Goal: Task Accomplishment & Management: Complete application form

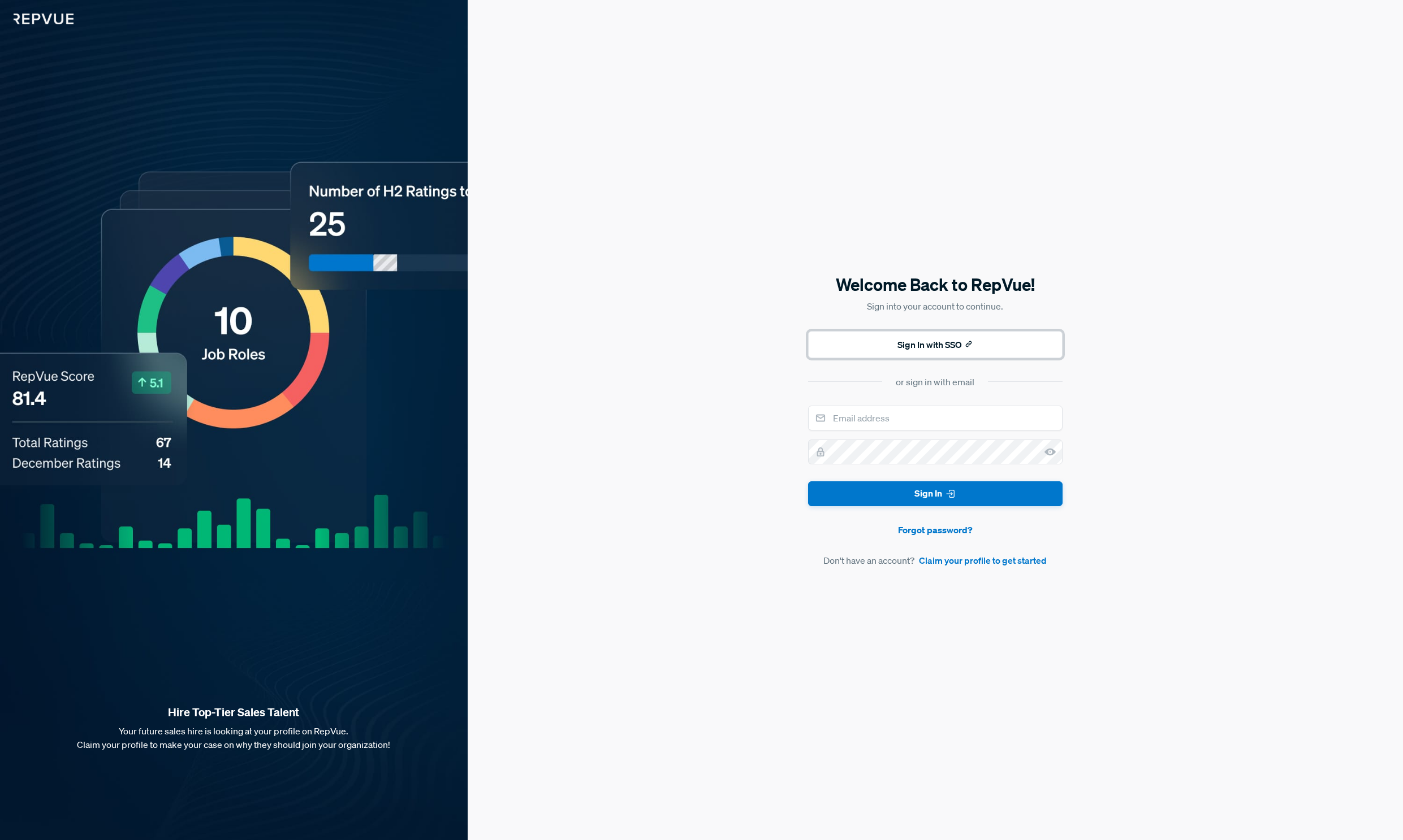
click at [923, 348] on button "Sign In with SSO" at bounding box center [935, 344] width 255 height 27
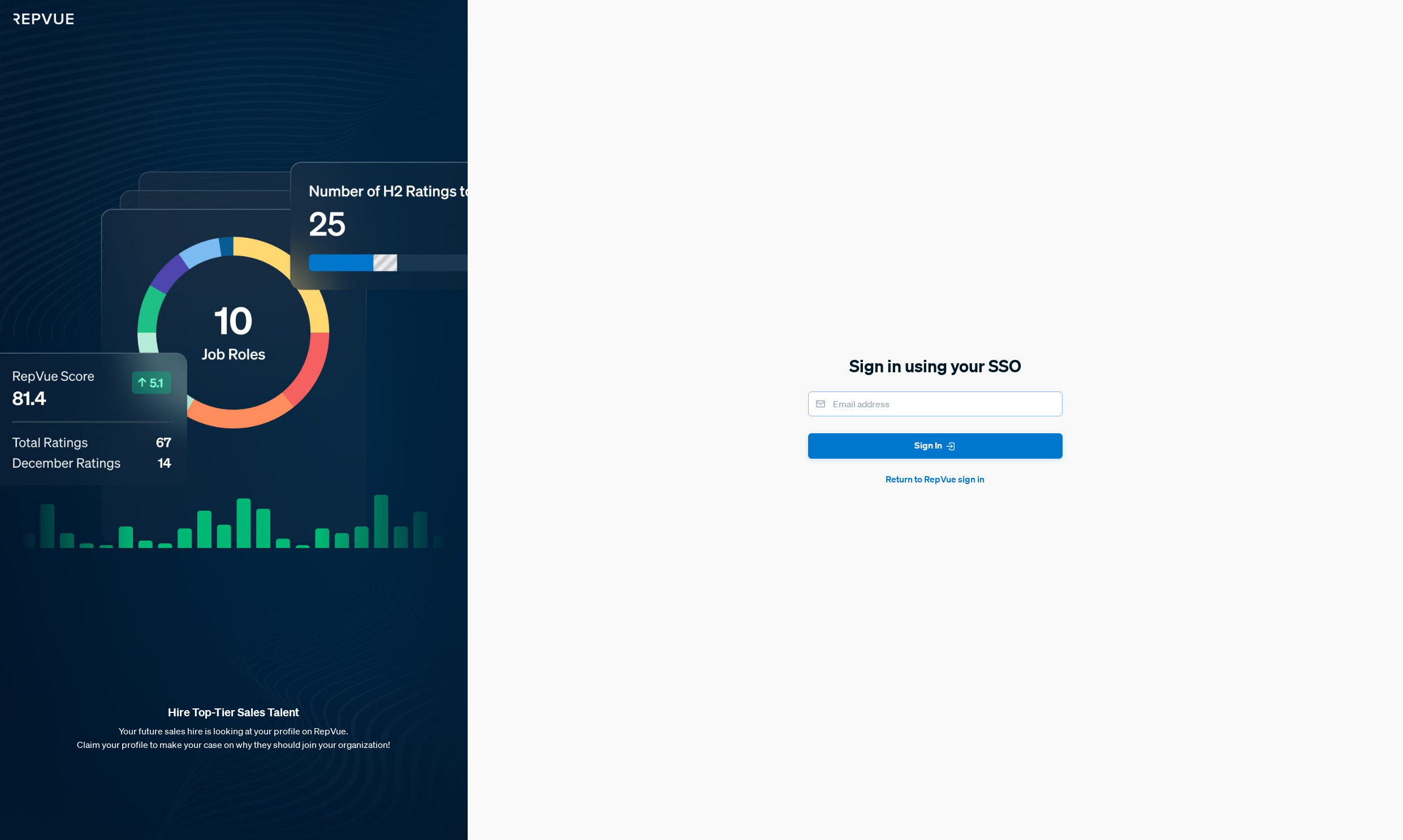
click at [848, 399] on input "email" at bounding box center [935, 404] width 255 height 25
click at [734, 585] on div "Sign in using your SSO Sign In Return to RepVue sign in" at bounding box center [935, 420] width 935 height 840
click at [907, 480] on button "Return to RepVue sign in" at bounding box center [935, 479] width 255 height 14
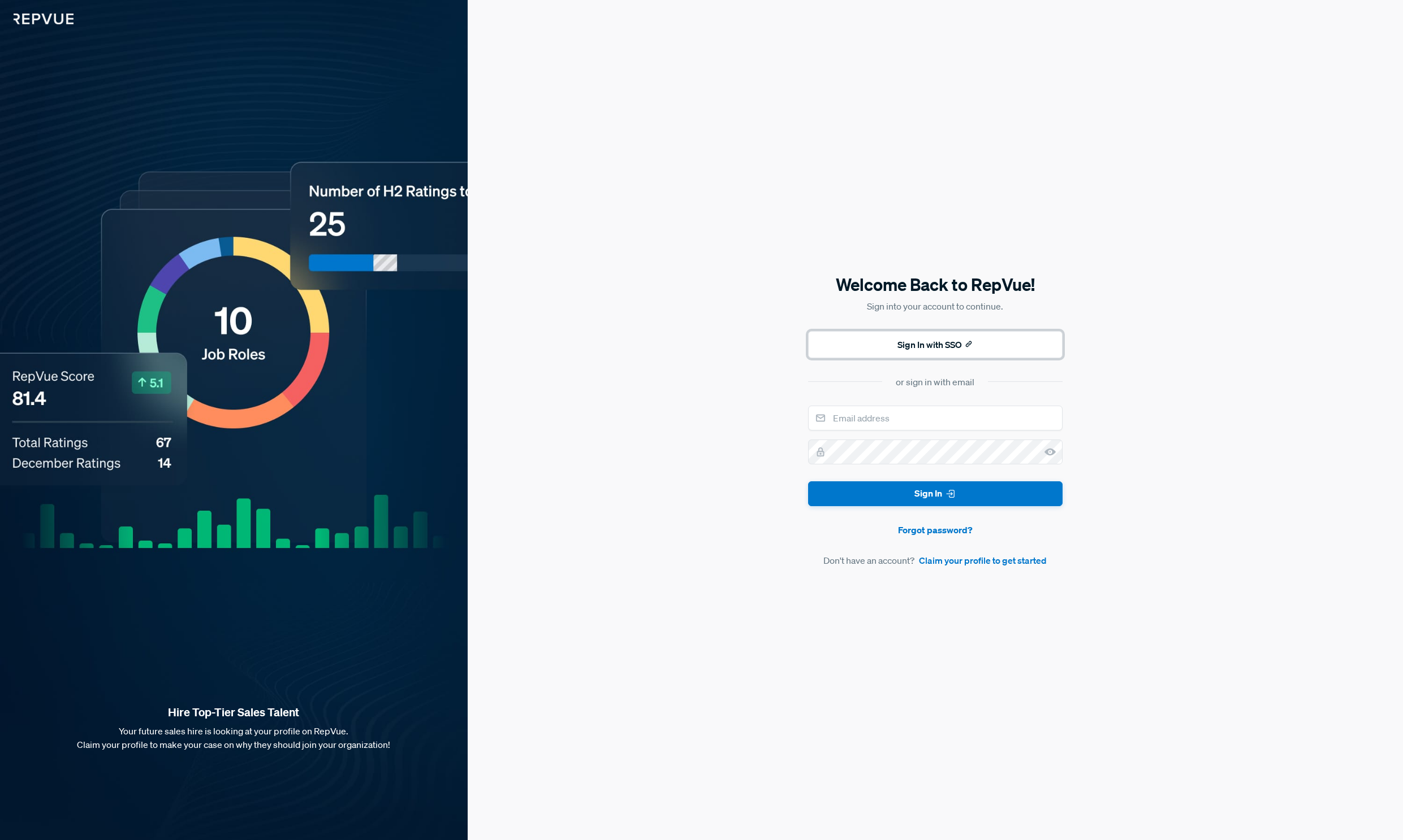
click at [928, 344] on button "Sign In with SSO" at bounding box center [935, 344] width 255 height 27
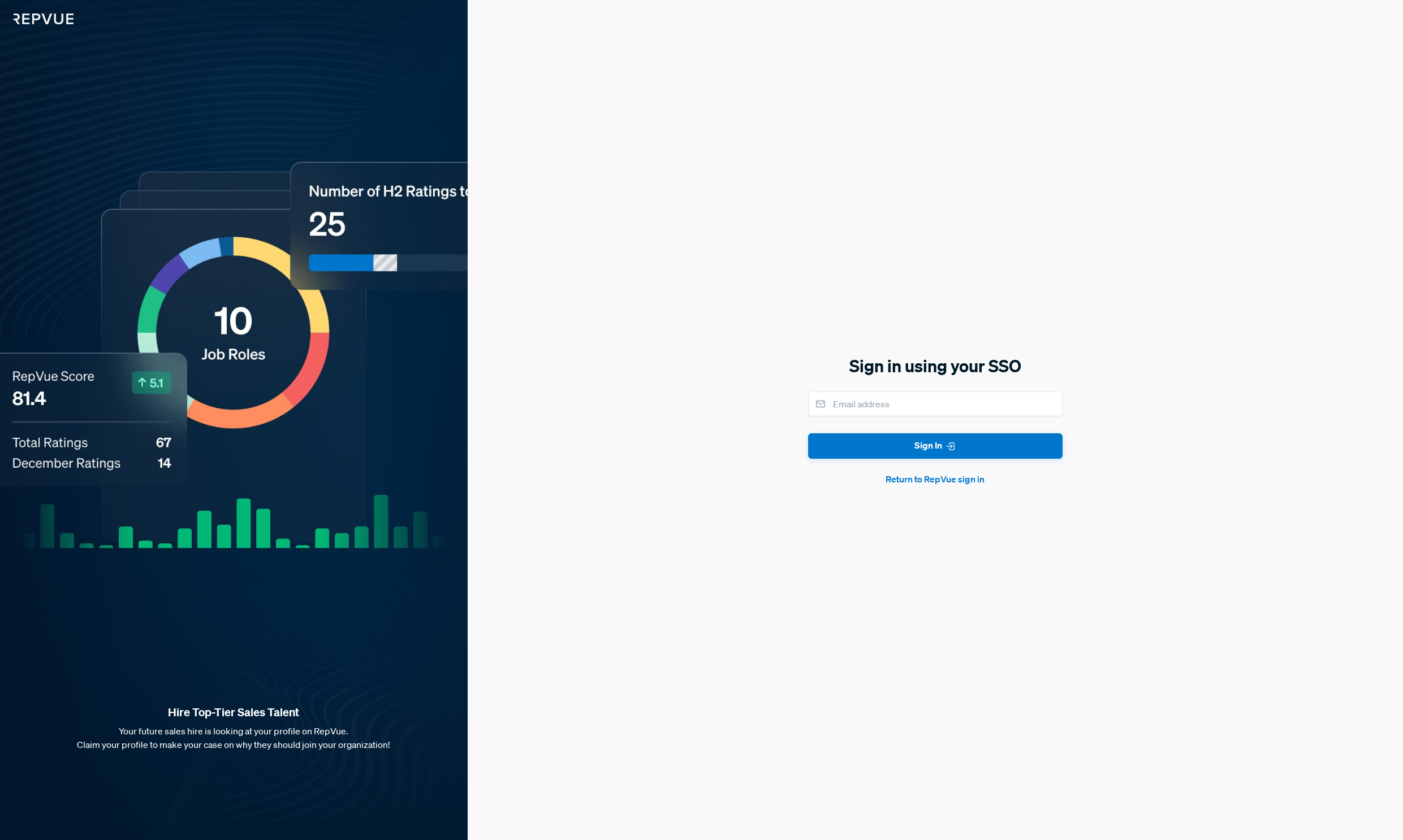
click at [929, 482] on button "Return to RepVue sign in" at bounding box center [935, 479] width 255 height 14
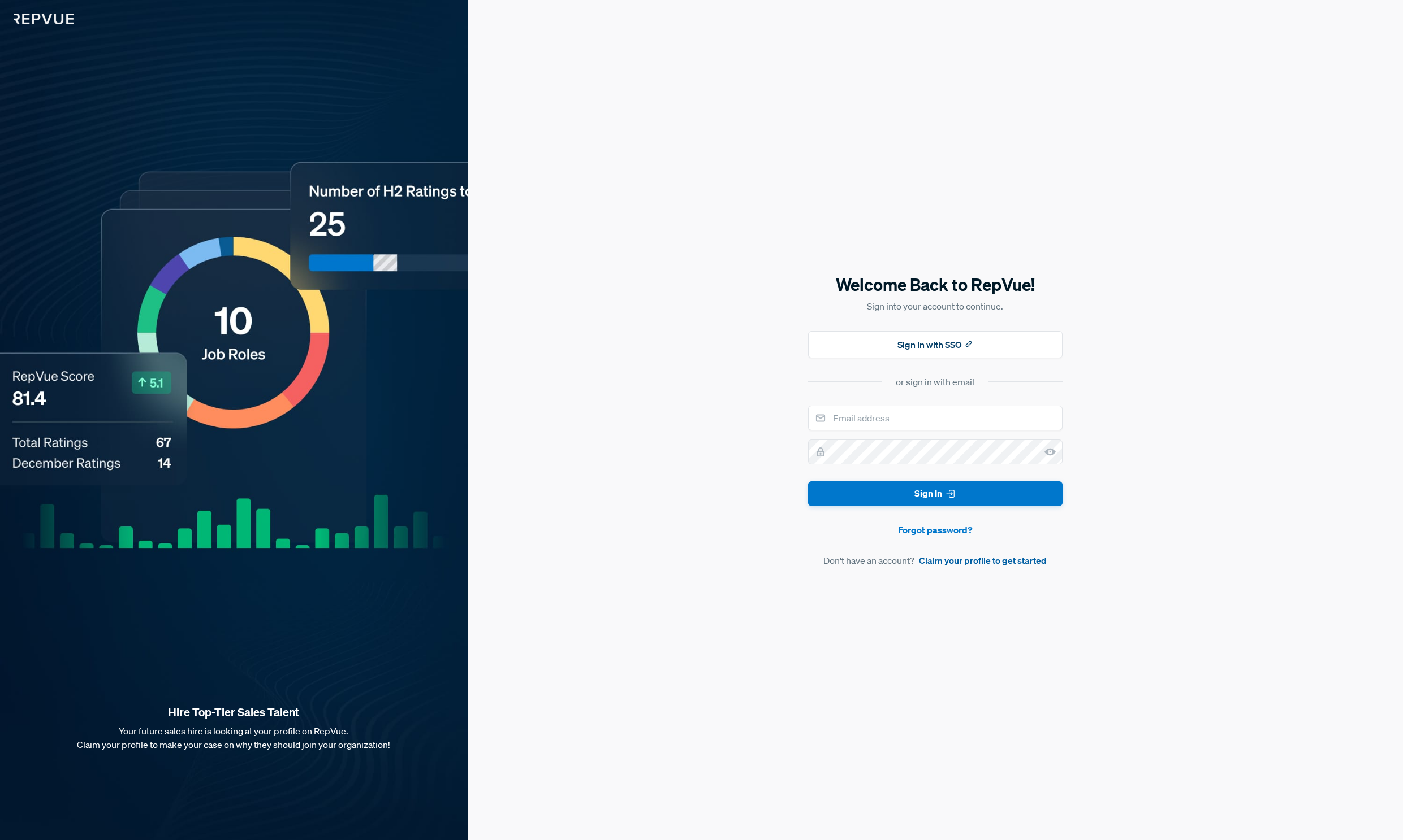
click at [945, 559] on link "Claim your profile to get started" at bounding box center [982, 560] width 128 height 14
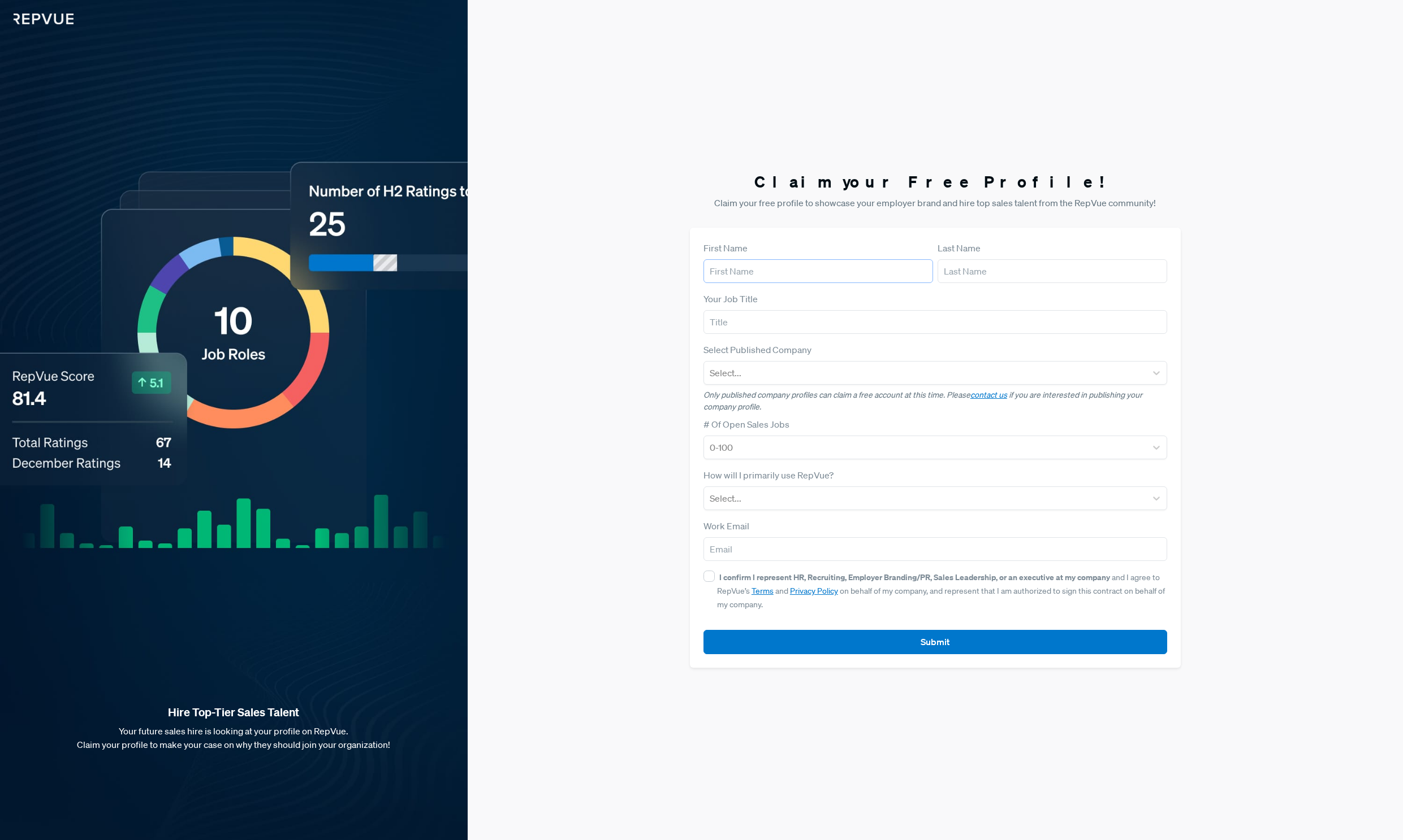
click at [764, 268] on input "text" at bounding box center [817, 271] width 229 height 24
type input "[PERSON_NAME]"
type input "Reddy"
type input "[EMAIL_ADDRESS][DOMAIN_NAME]"
click at [808, 335] on form "First Name [PERSON_NAME] Last Name Reddy Your Job Title Select Published Compan…" at bounding box center [934, 448] width 464 height 413
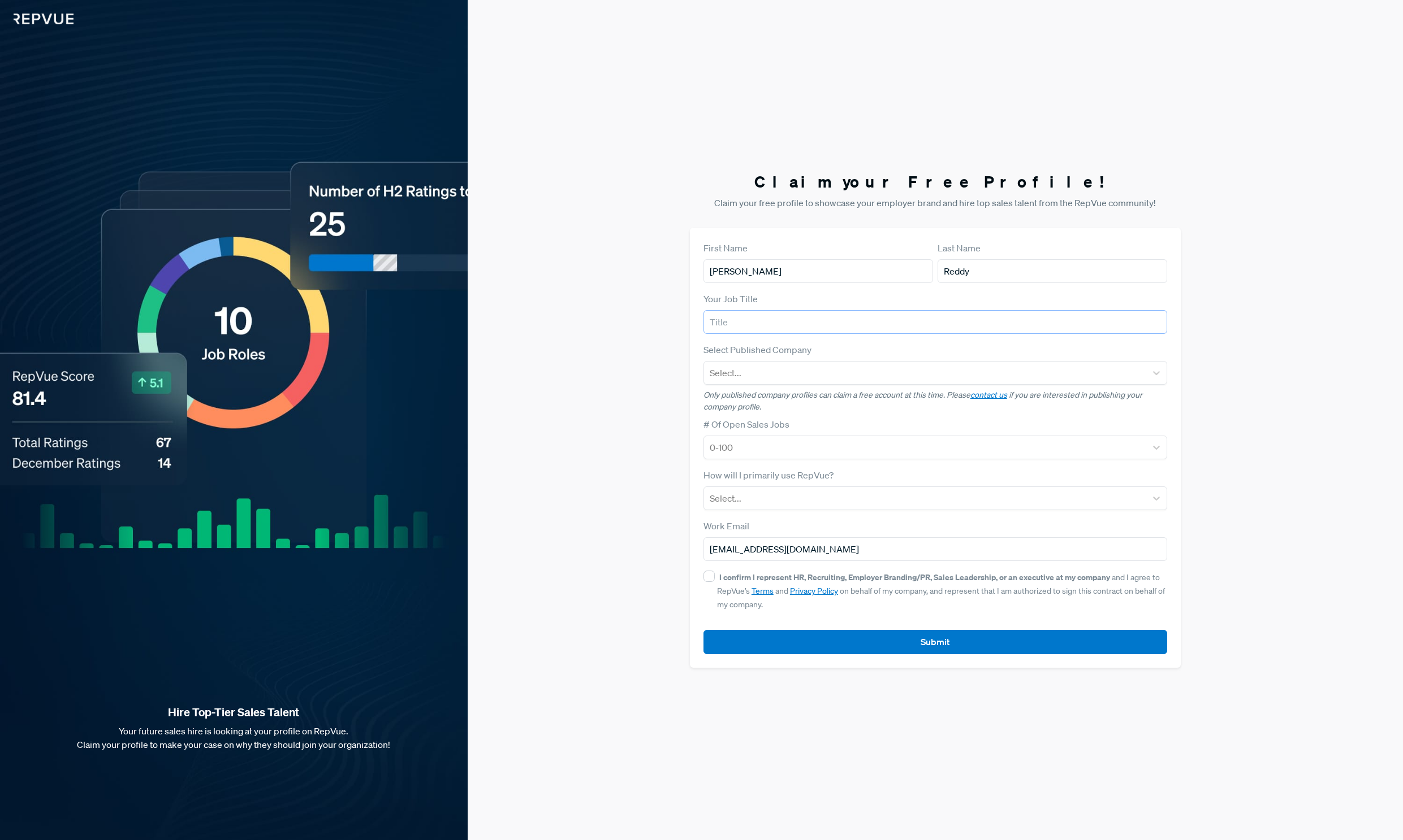
click at [800, 312] on input "text" at bounding box center [934, 322] width 464 height 24
type input "a"
type input "s"
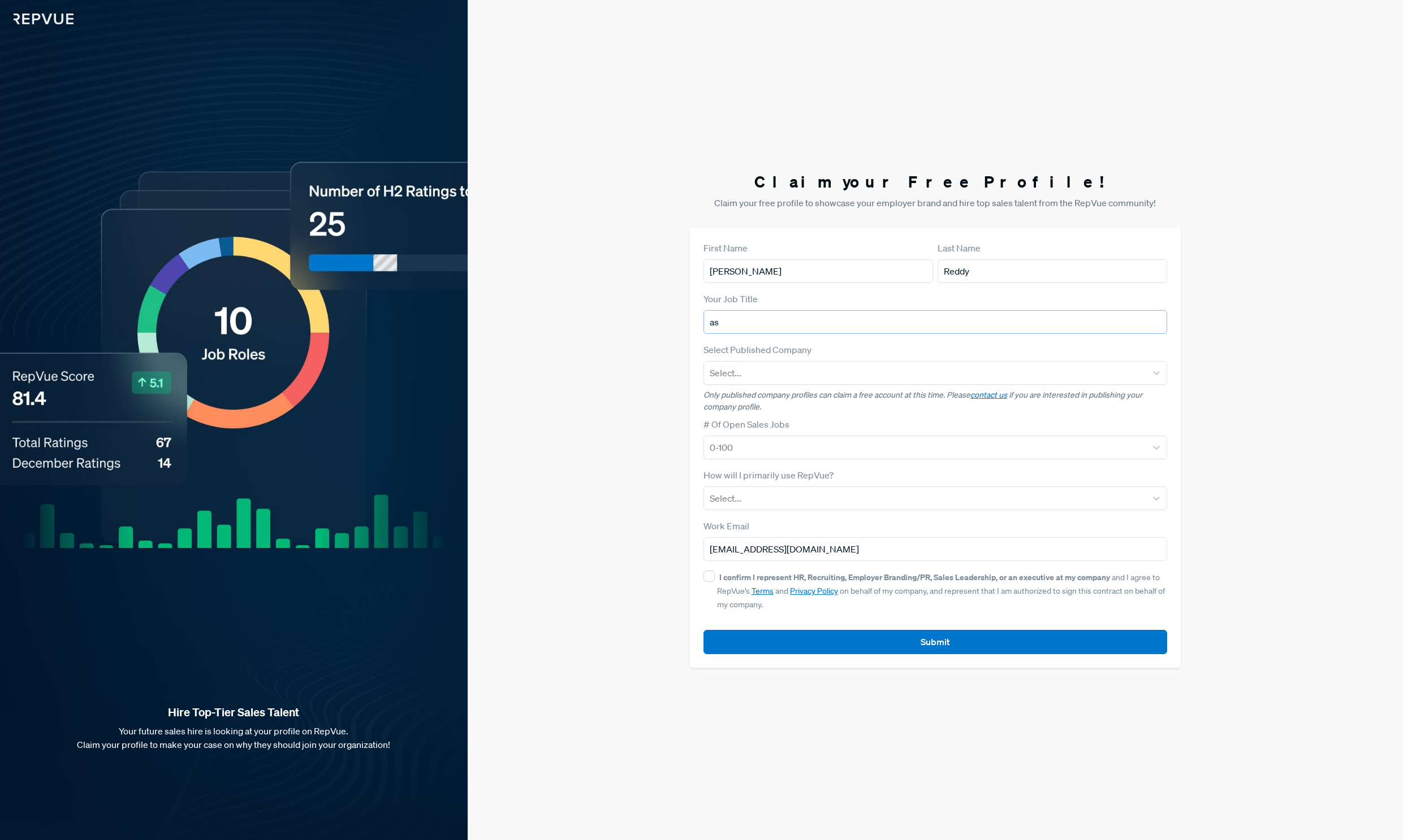
type input "a"
type input "SDR"
click at [784, 267] on input "[PERSON_NAME]" at bounding box center [817, 271] width 229 height 24
drag, startPoint x: 784, startPoint y: 267, endPoint x: 696, endPoint y: 257, distance: 88.6
click at [698, 257] on div "First Name [PERSON_NAME] Last Name Reddy Your Job Title SDR Select Published Co…" at bounding box center [935, 447] width 490 height 440
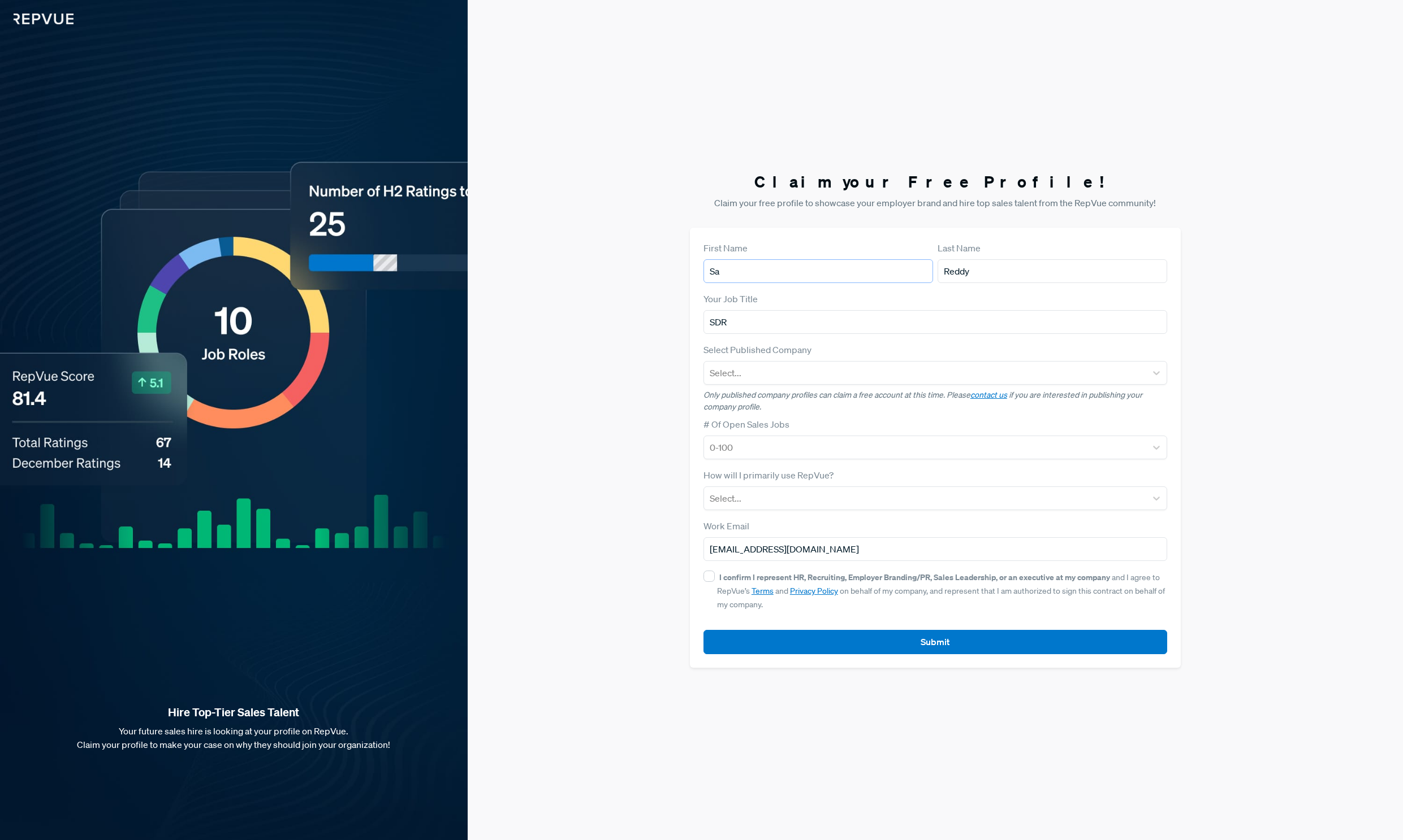
type input "S"
